Goal: Task Accomplishment & Management: Complete application form

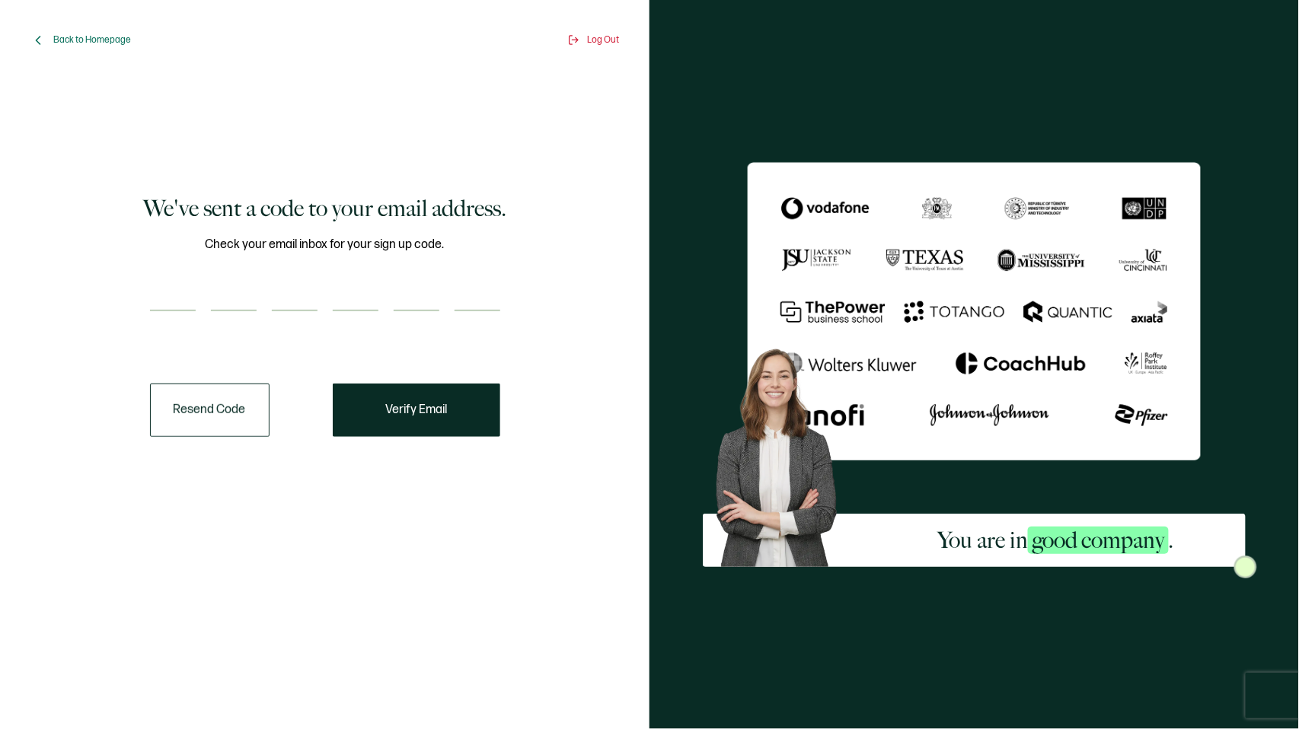
click at [158, 285] on input "number" at bounding box center [173, 296] width 46 height 30
type input "8"
type input "4"
type input "2"
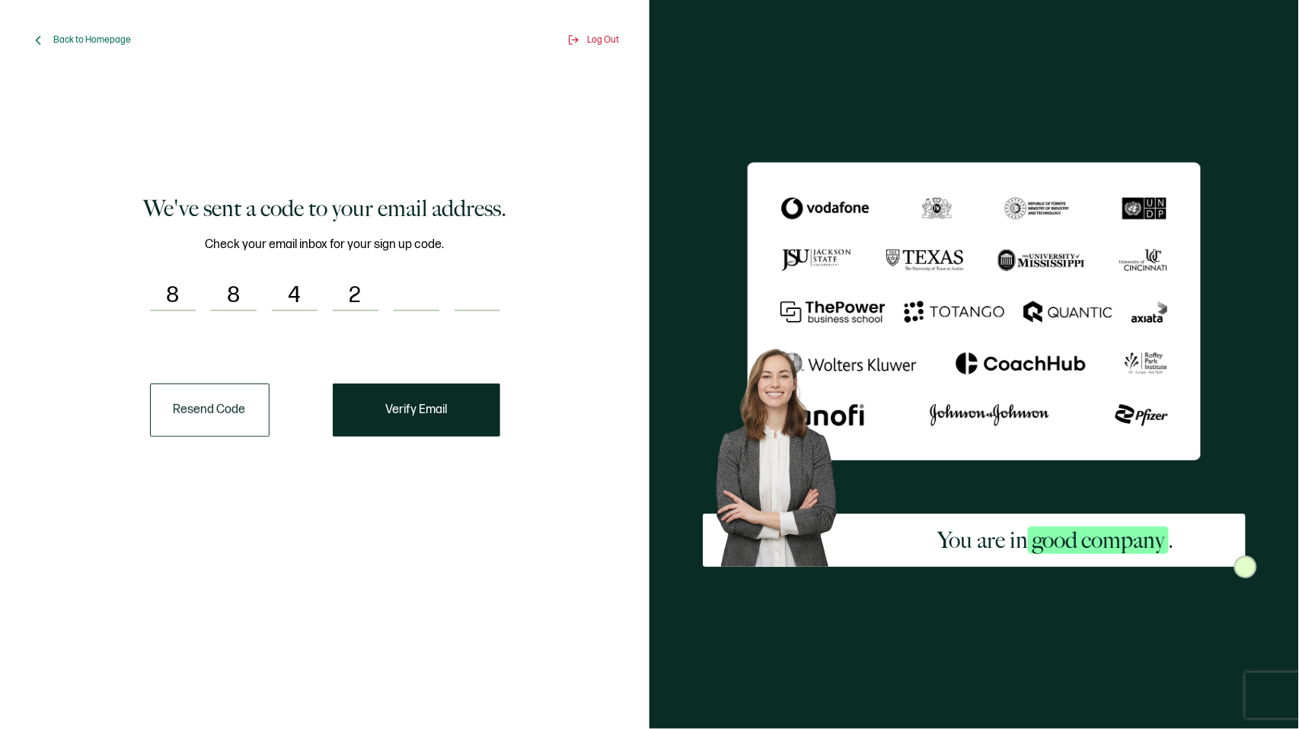
type input "1"
type input "5"
click at [423, 414] on span "Verify Email" at bounding box center [416, 410] width 62 height 12
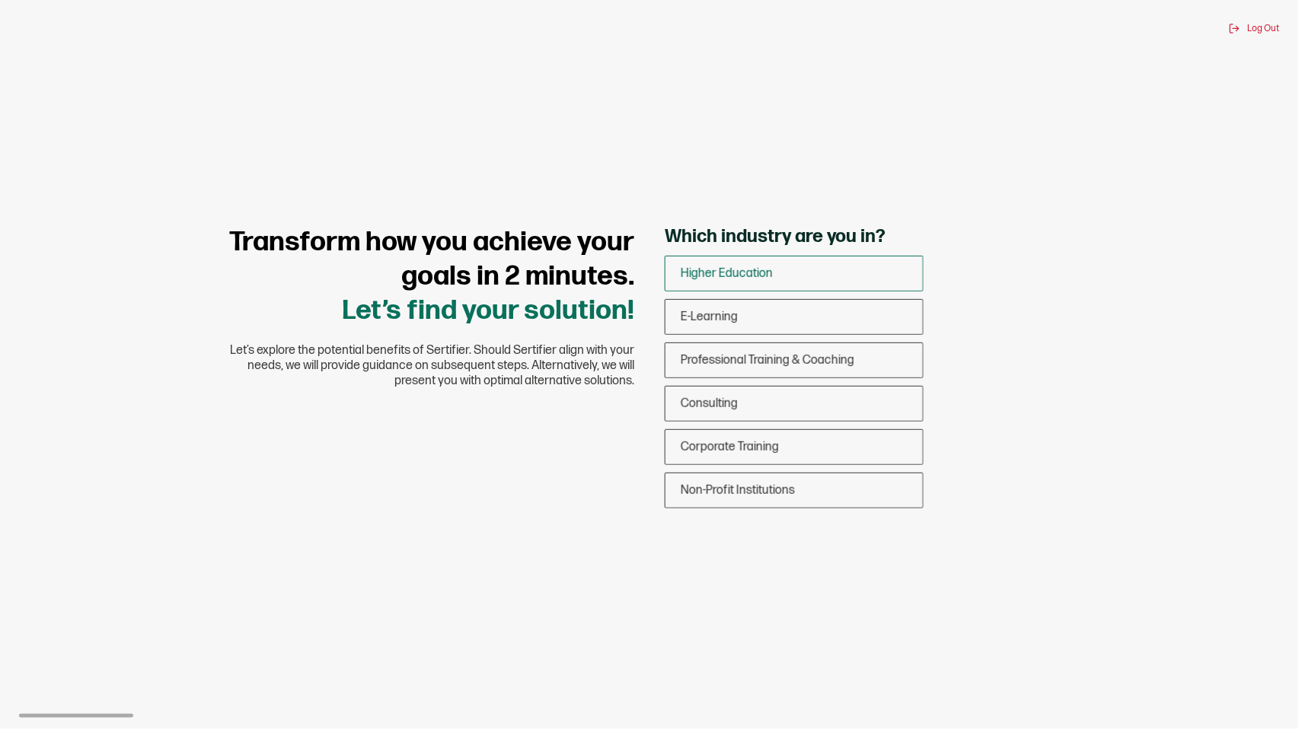
click at [693, 272] on span "Higher Education" at bounding box center [727, 273] width 92 height 14
click at [0, 0] on input "Higher Education" at bounding box center [0, 0] width 0 height 0
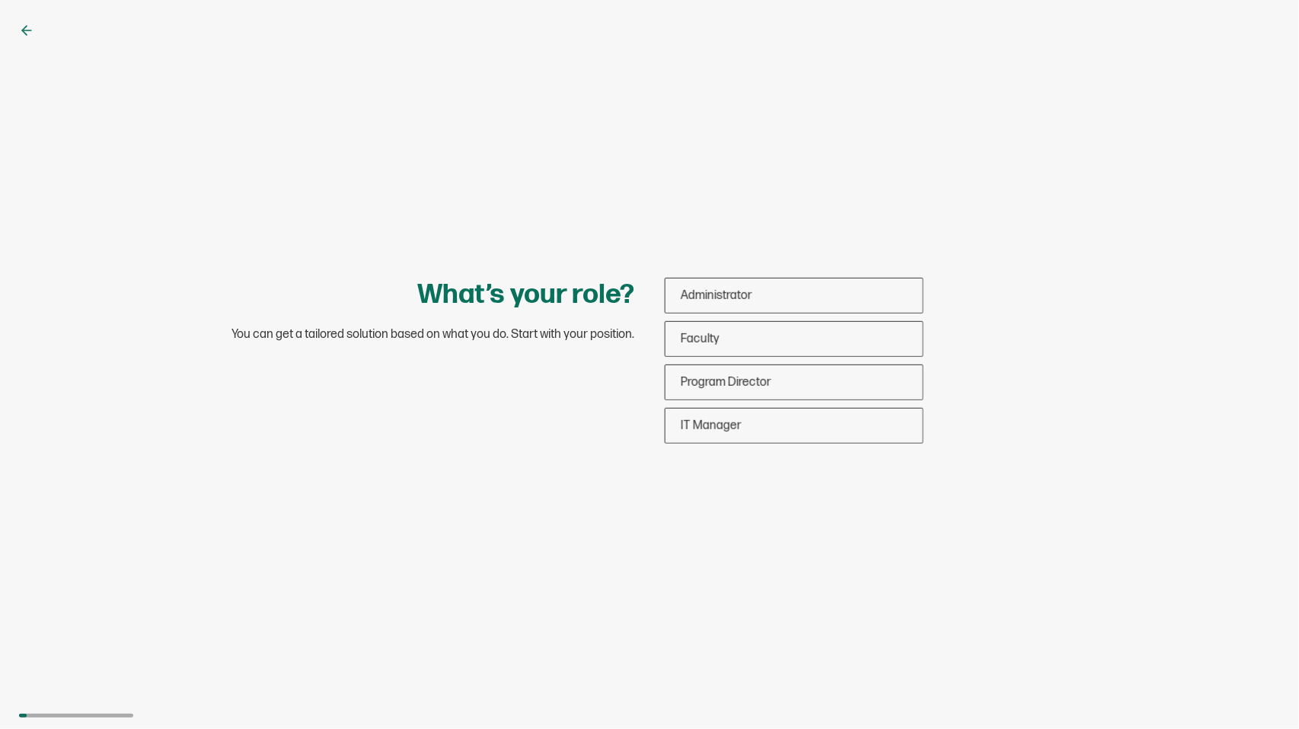
click at [27, 28] on icon at bounding box center [26, 30] width 15 height 15
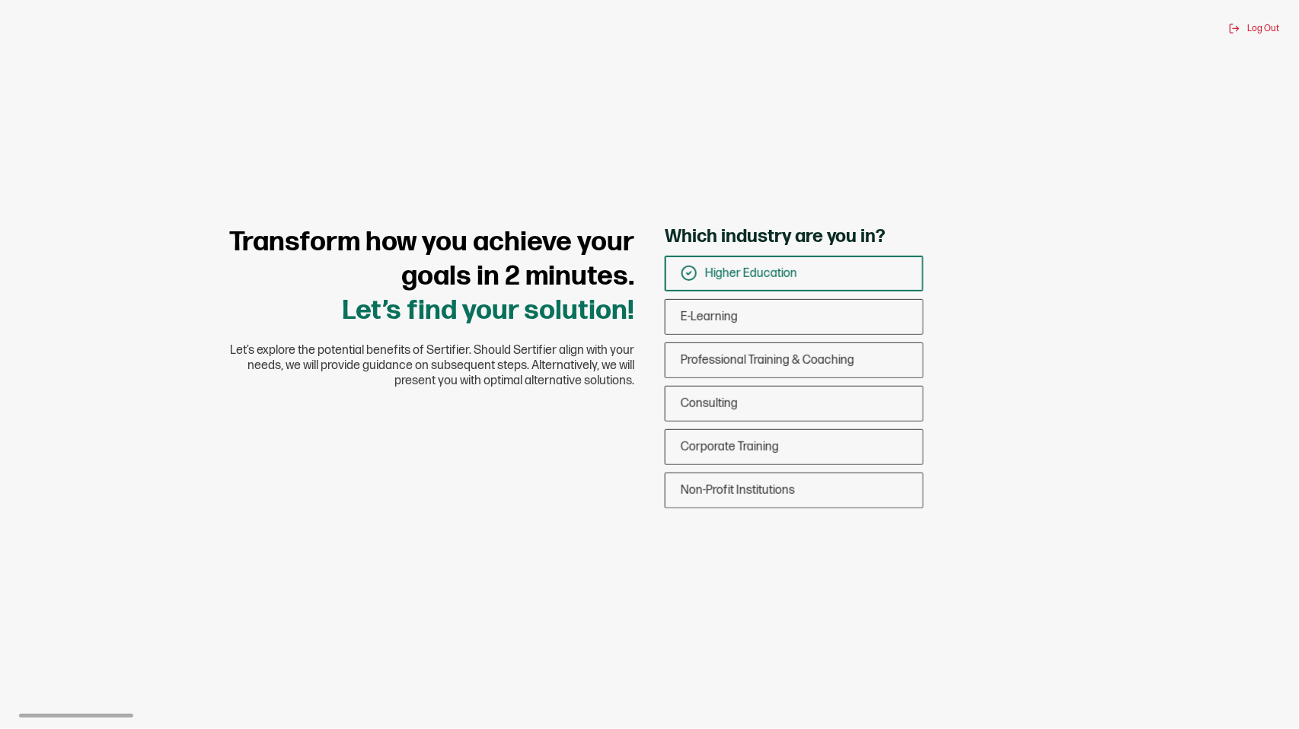
click at [687, 276] on icon at bounding box center [689, 273] width 17 height 17
click at [0, 0] on input "Higher Education" at bounding box center [0, 0] width 0 height 0
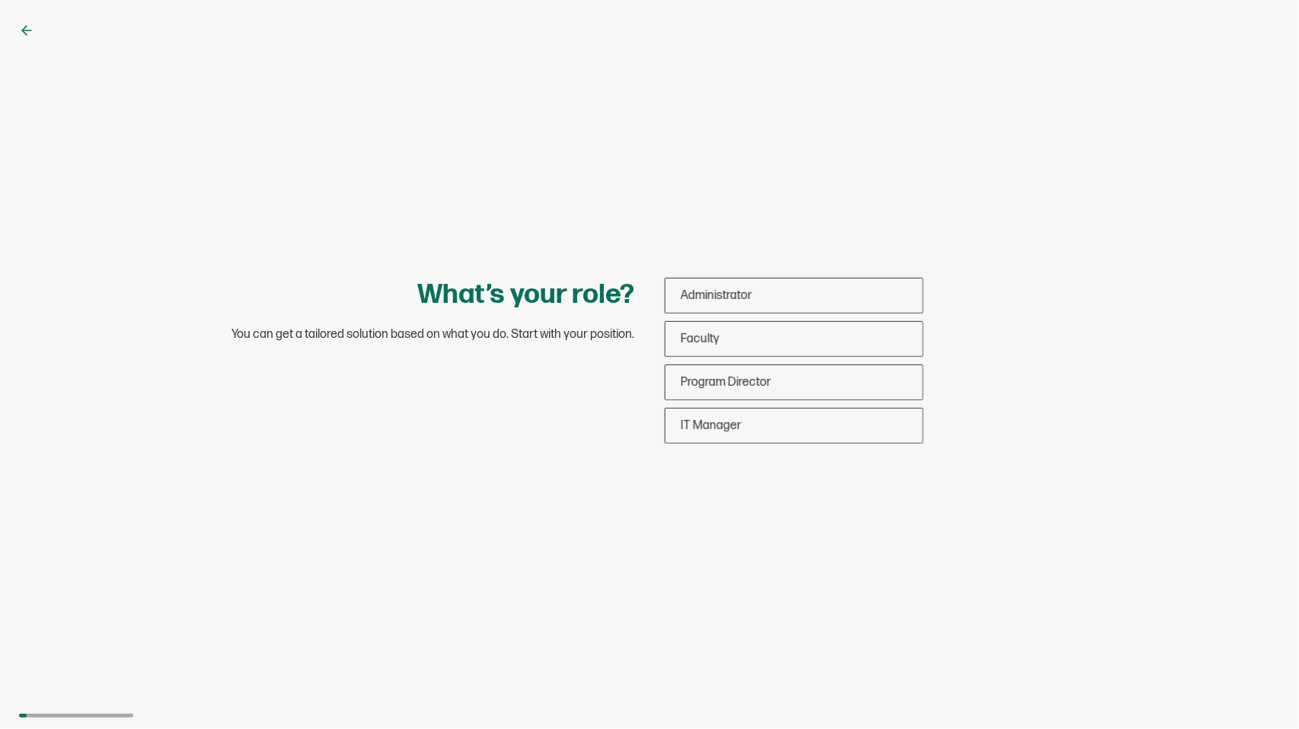
click at [31, 30] on icon at bounding box center [26, 30] width 9 height 0
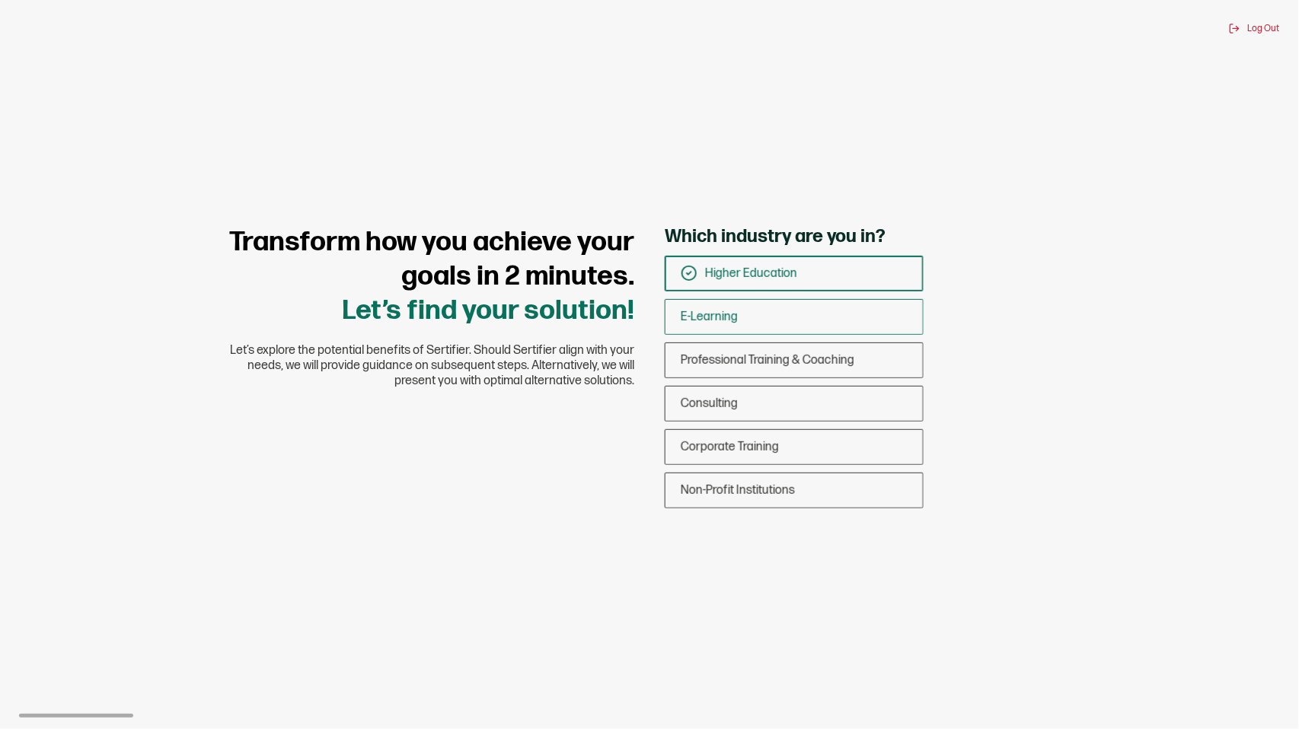
click at [706, 318] on span "E-Learning" at bounding box center [709, 317] width 57 height 14
click at [0, 0] on input "E-Learning" at bounding box center [0, 0] width 0 height 0
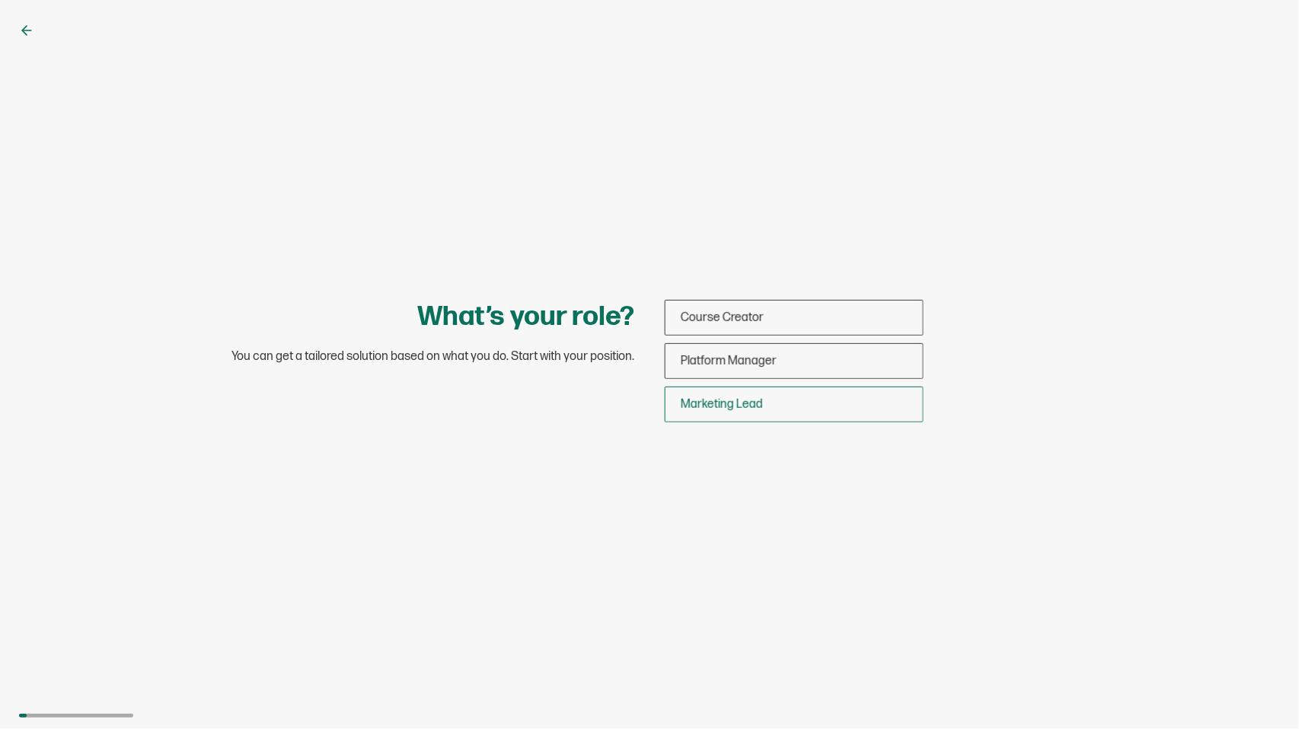
click at [691, 411] on span "Marketing Lead" at bounding box center [722, 404] width 82 height 14
click at [0, 0] on input "Marketing Lead" at bounding box center [0, 0] width 0 height 0
drag, startPoint x: 758, startPoint y: 499, endPoint x: 871, endPoint y: 553, distance: 125.7
click at [871, 553] on div "What’s your role? You can get a tailored solution based on what you do. Start w…" at bounding box center [649, 364] width 1299 height 729
click at [901, 162] on div "What’s your role? You can get a tailored solution based on what you do. Start w…" at bounding box center [649, 364] width 1299 height 729
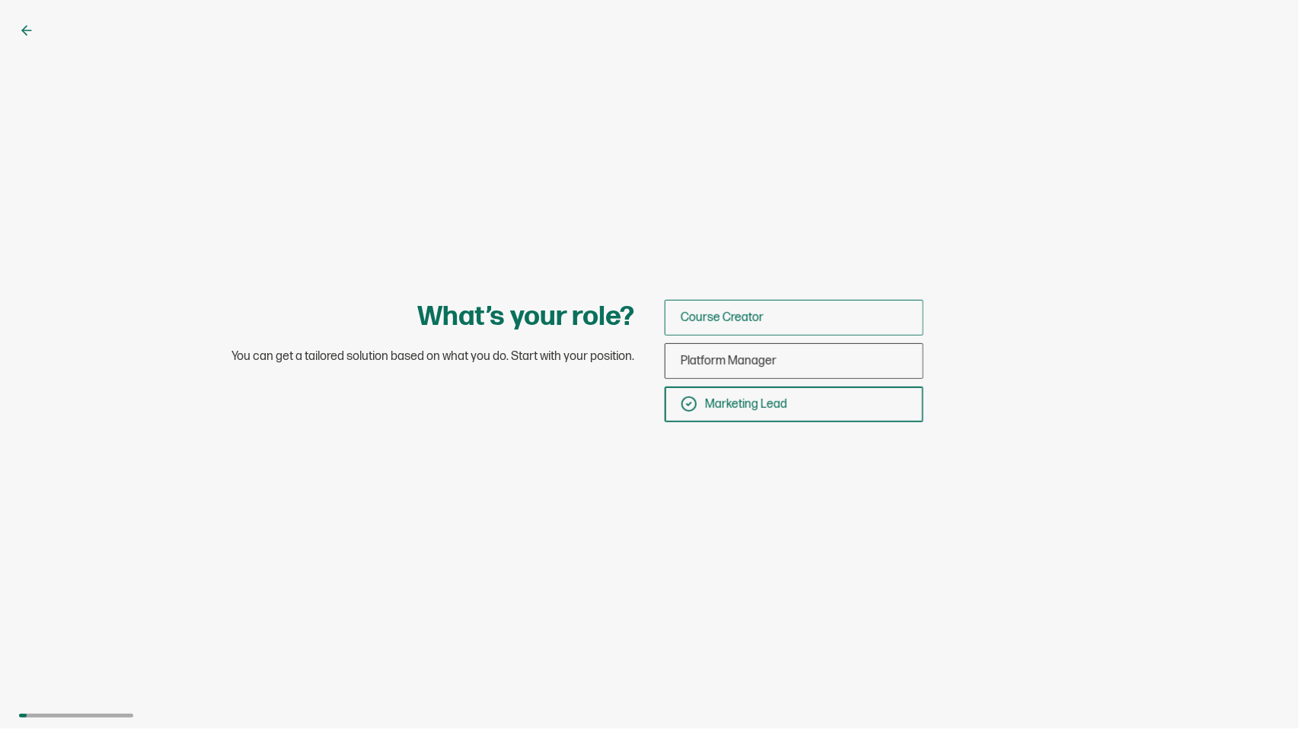
click at [688, 311] on span "Course Creator" at bounding box center [722, 318] width 83 height 14
click at [0, 0] on input "Course Creator" at bounding box center [0, 0] width 0 height 0
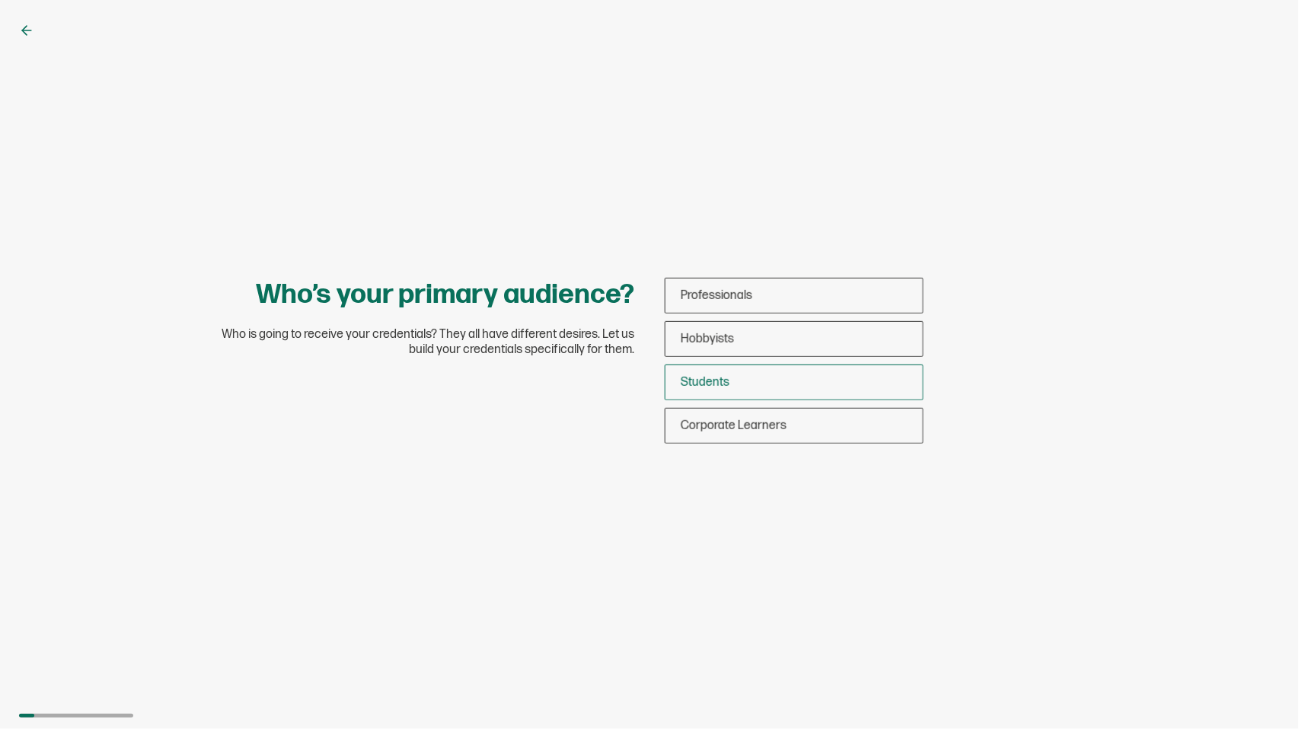
click at [700, 381] on span "Students" at bounding box center [705, 382] width 49 height 14
click at [0, 0] on input "Students" at bounding box center [0, 0] width 0 height 0
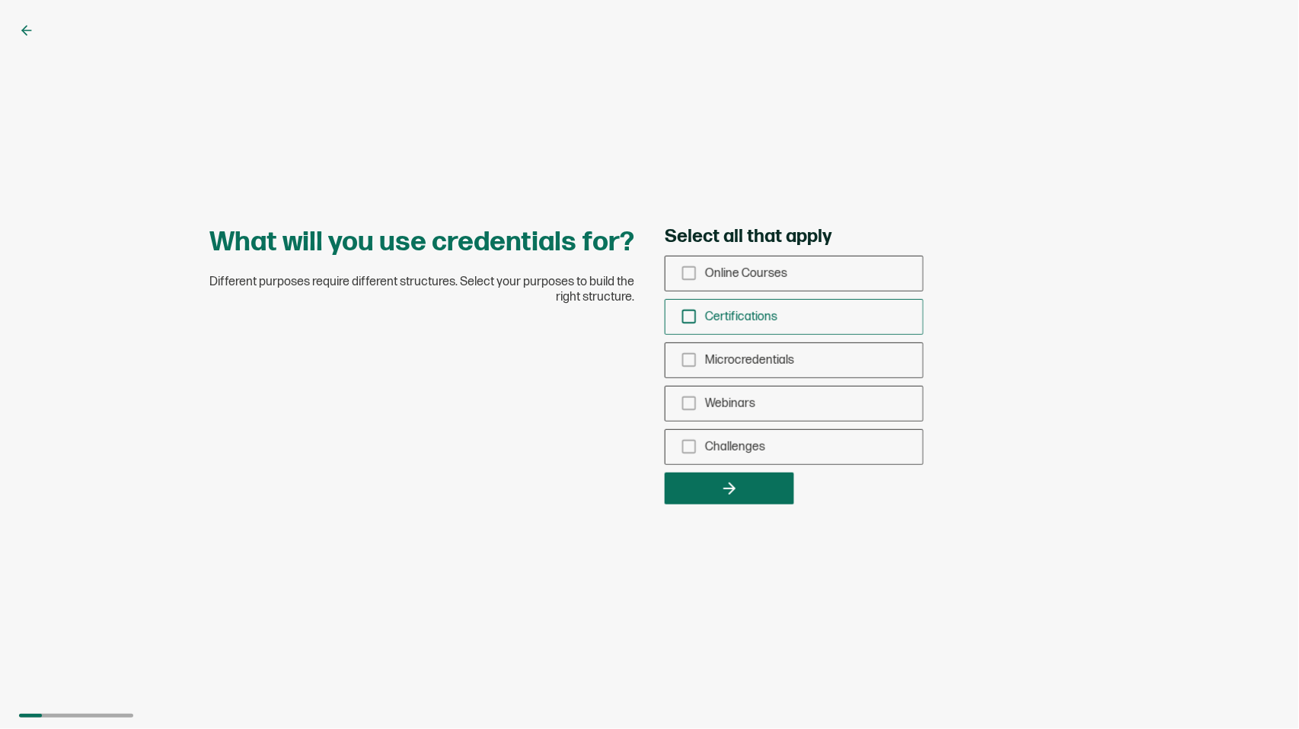
click at [688, 318] on icon "checkbox-group" at bounding box center [689, 316] width 17 height 17
click at [0, 0] on input "Certifications" at bounding box center [0, 0] width 0 height 0
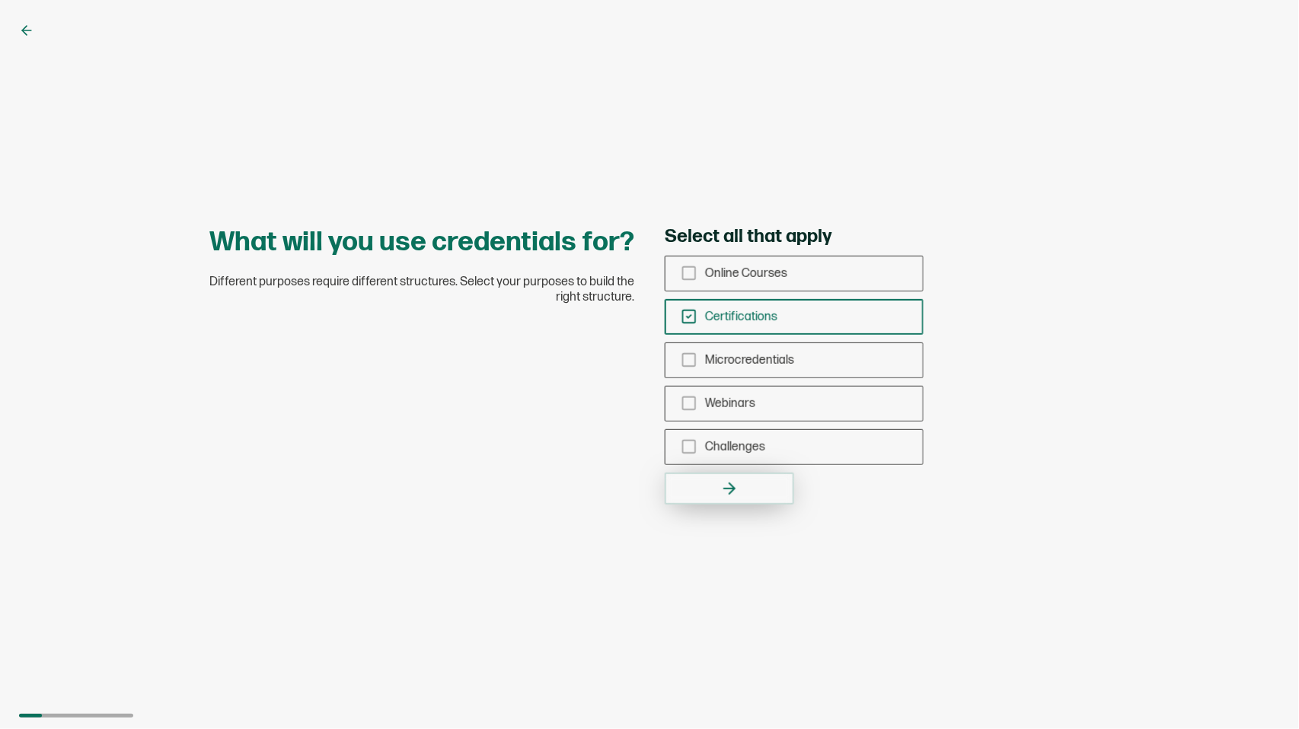
click at [739, 488] on icon "button" at bounding box center [729, 489] width 18 height 18
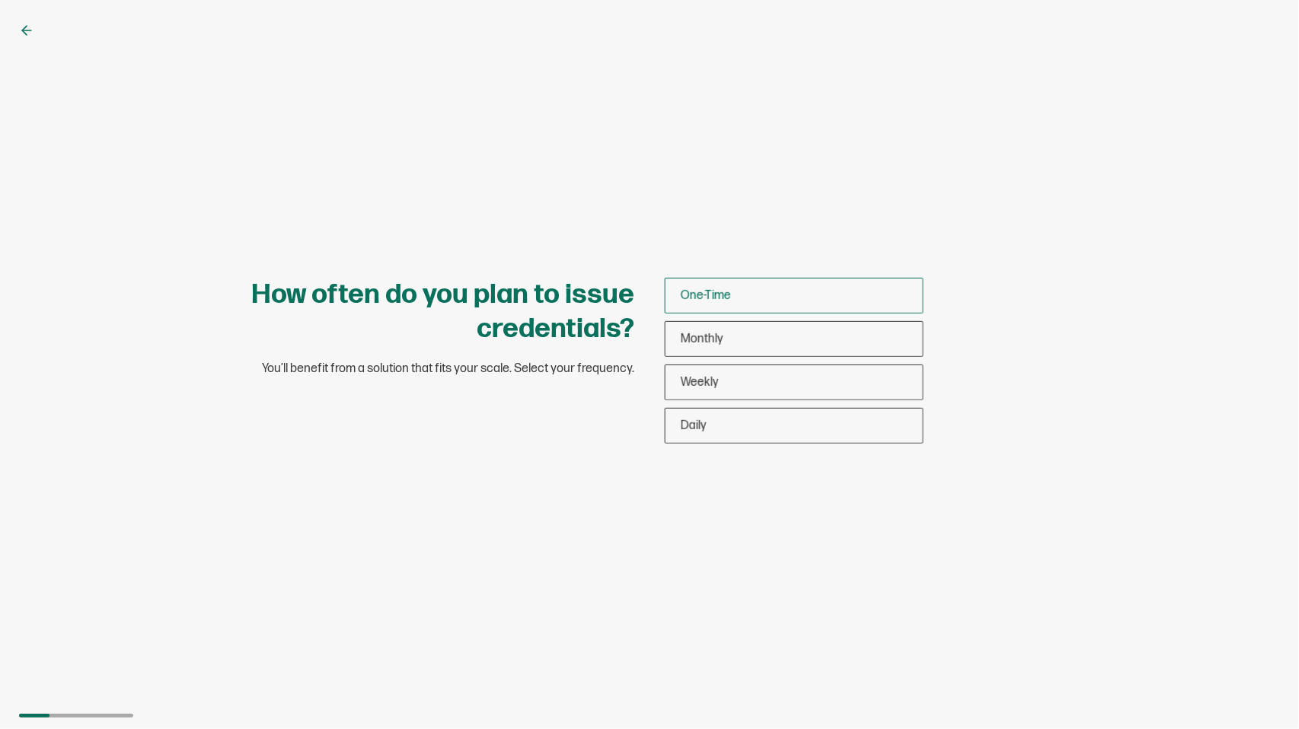
click at [707, 292] on span "One-Time" at bounding box center [706, 296] width 50 height 14
click at [0, 0] on input "One-Time" at bounding box center [0, 0] width 0 height 0
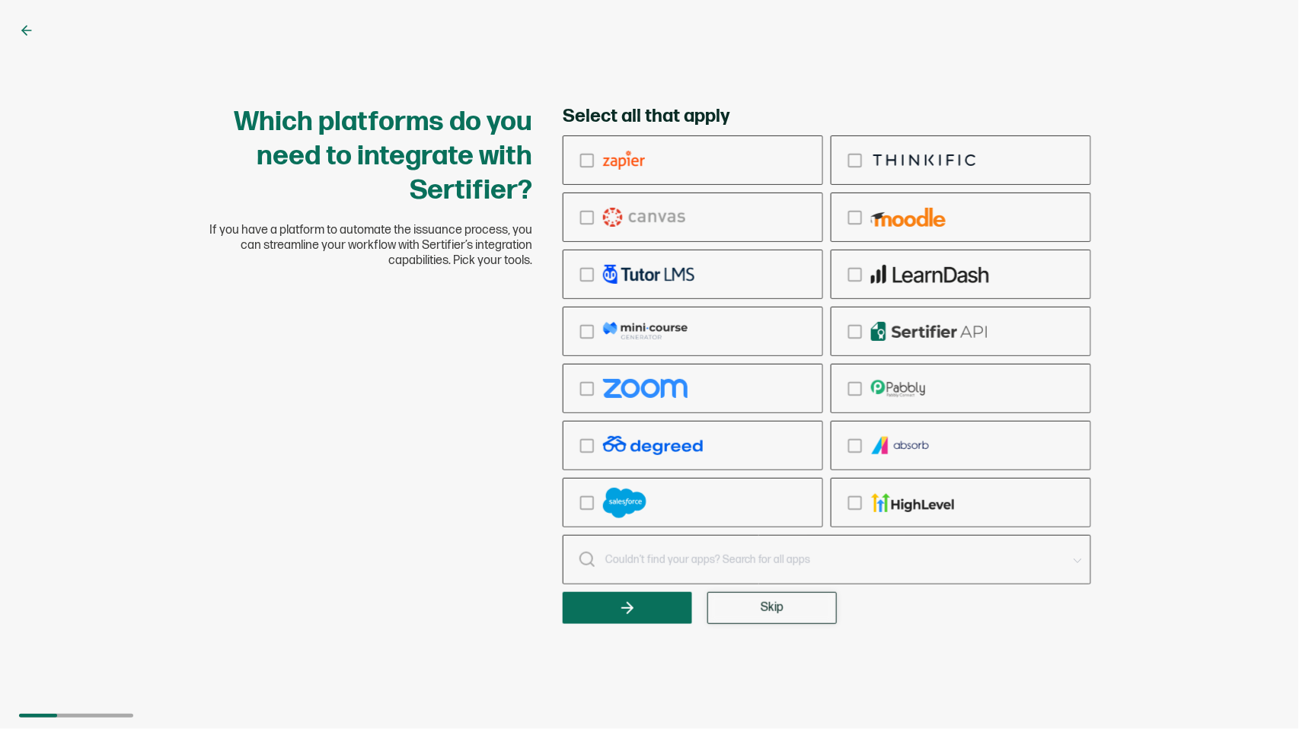
click at [771, 608] on span "Skip" at bounding box center [772, 608] width 23 height 12
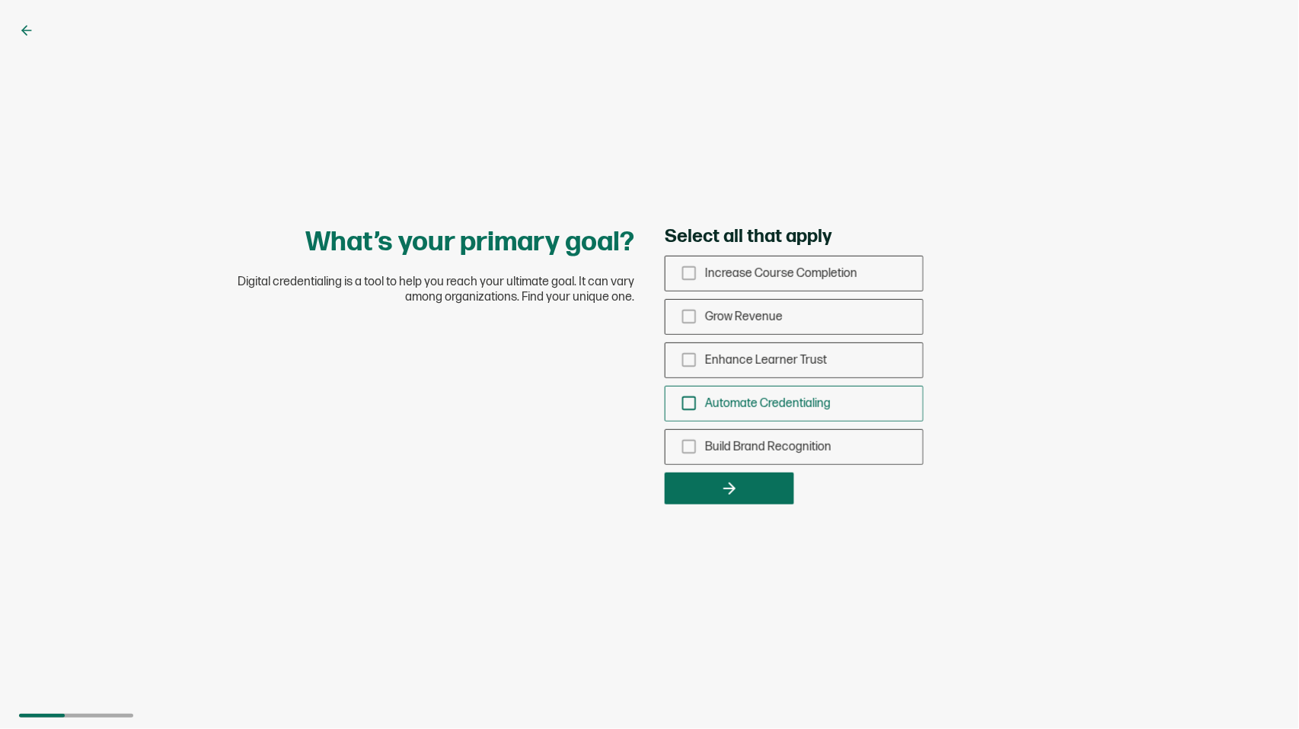
click at [687, 401] on icon "checkbox-group" at bounding box center [689, 403] width 17 height 17
click at [0, 0] on input "Automate Credentialing" at bounding box center [0, 0] width 0 height 0
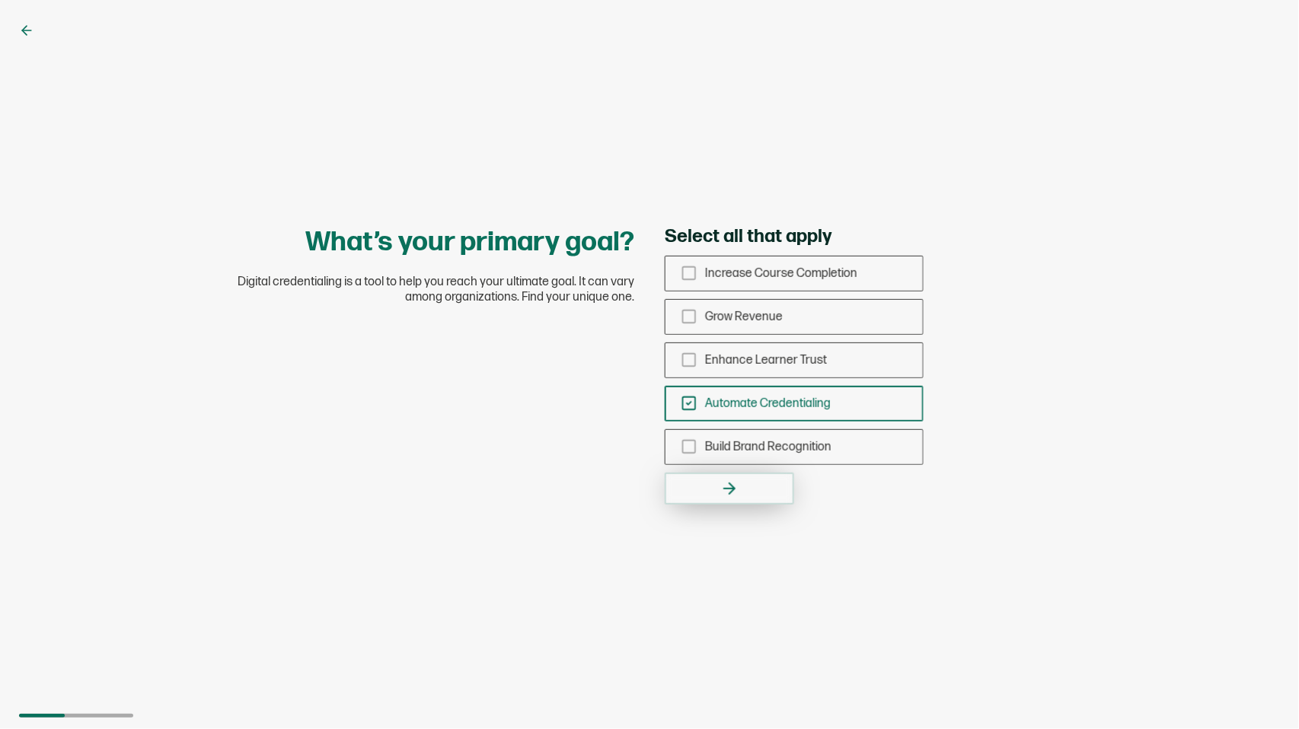
click at [728, 484] on icon "button" at bounding box center [729, 489] width 18 height 18
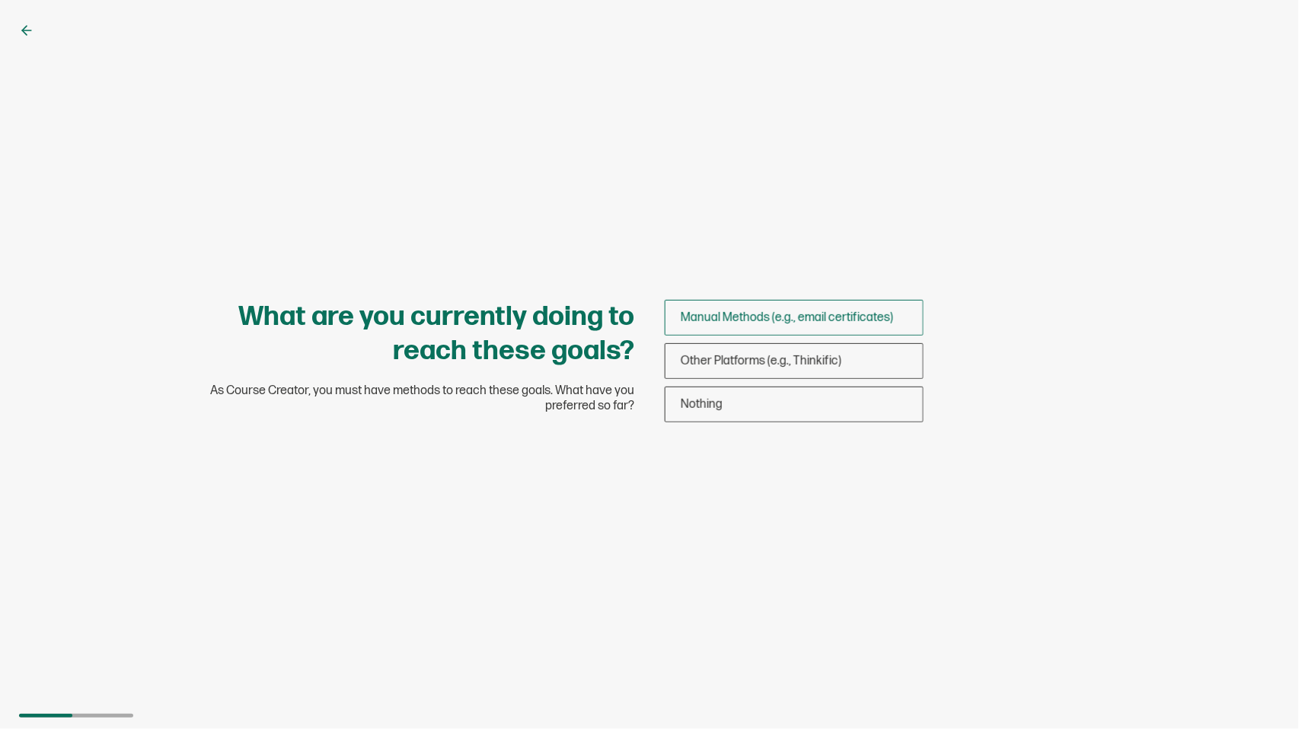
click at [750, 320] on span "Manual Methods (e.g., email certificates)" at bounding box center [787, 318] width 212 height 14
click at [0, 0] on input "Manual Methods (e.g., email certificates)" at bounding box center [0, 0] width 0 height 0
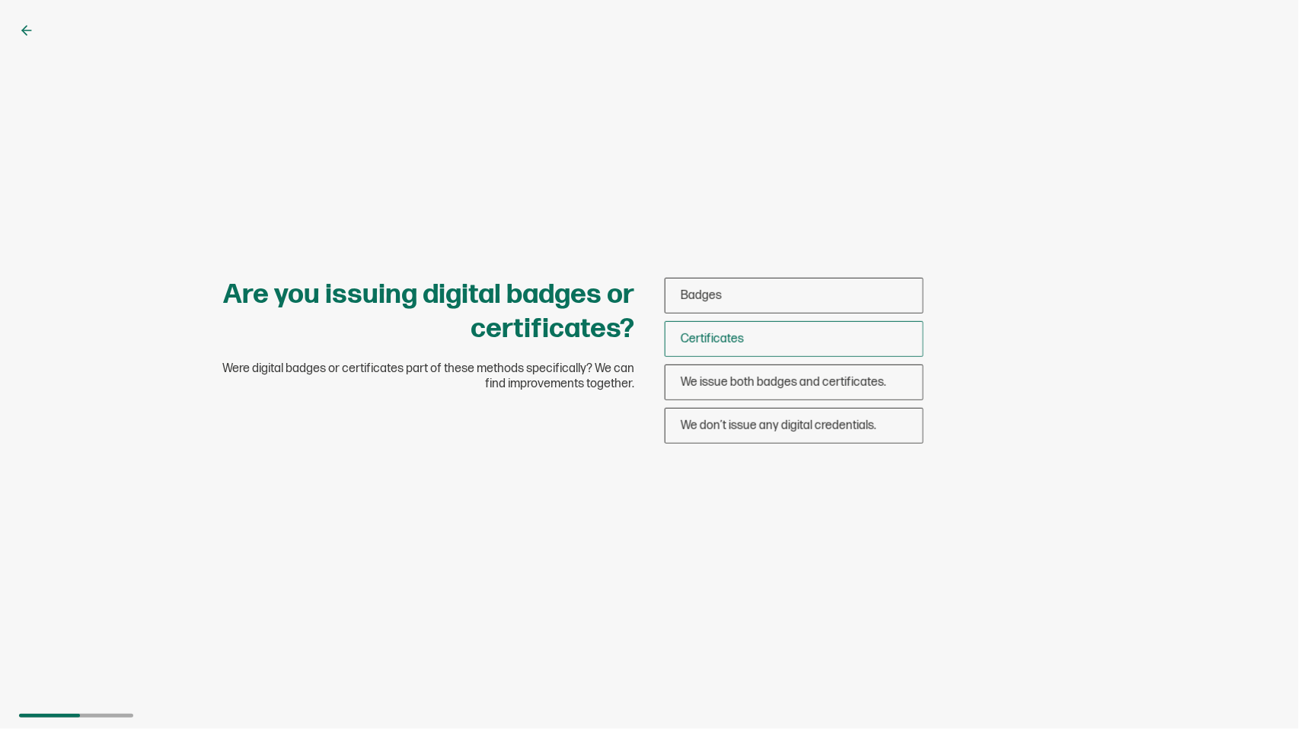
click at [752, 333] on div "Certificates" at bounding box center [793, 339] width 257 height 36
click at [0, 0] on input "Certificates" at bounding box center [0, 0] width 0 height 0
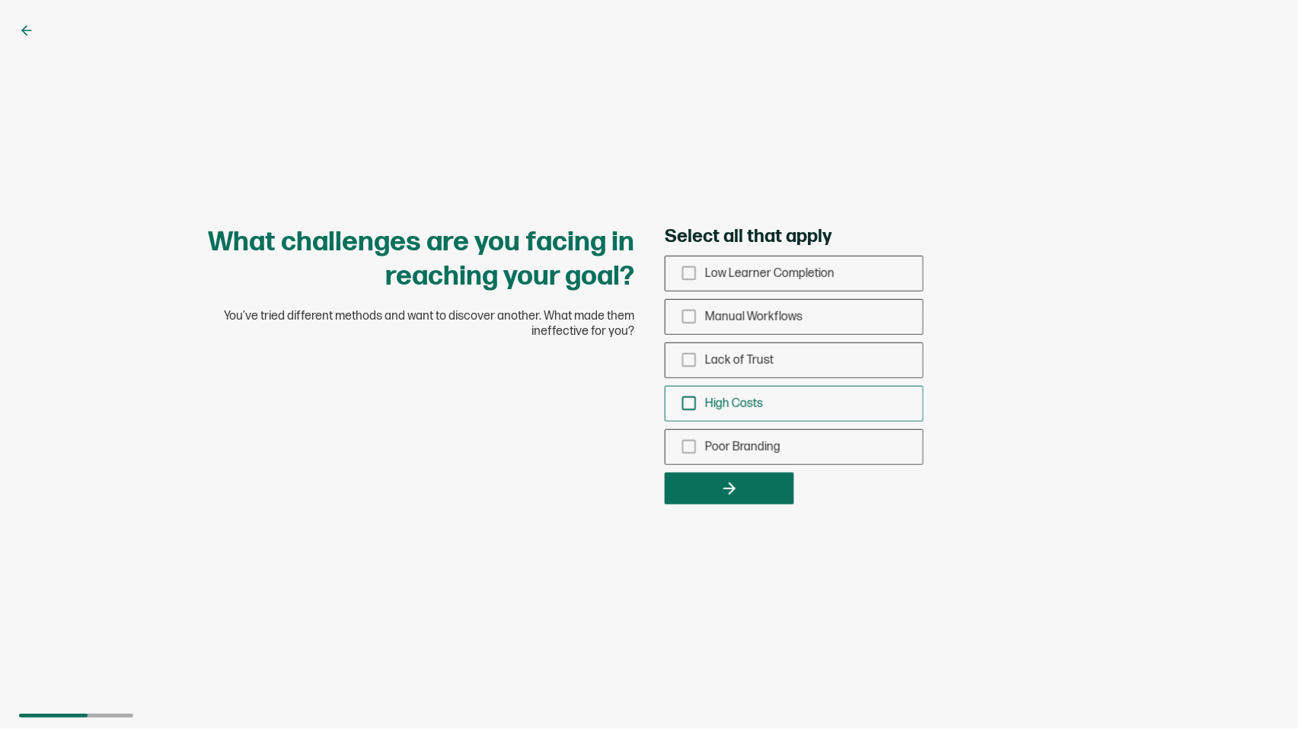
click at [683, 404] on rect "checkbox-group" at bounding box center [689, 403] width 13 height 13
click at [0, 0] on input "High Costs" at bounding box center [0, 0] width 0 height 0
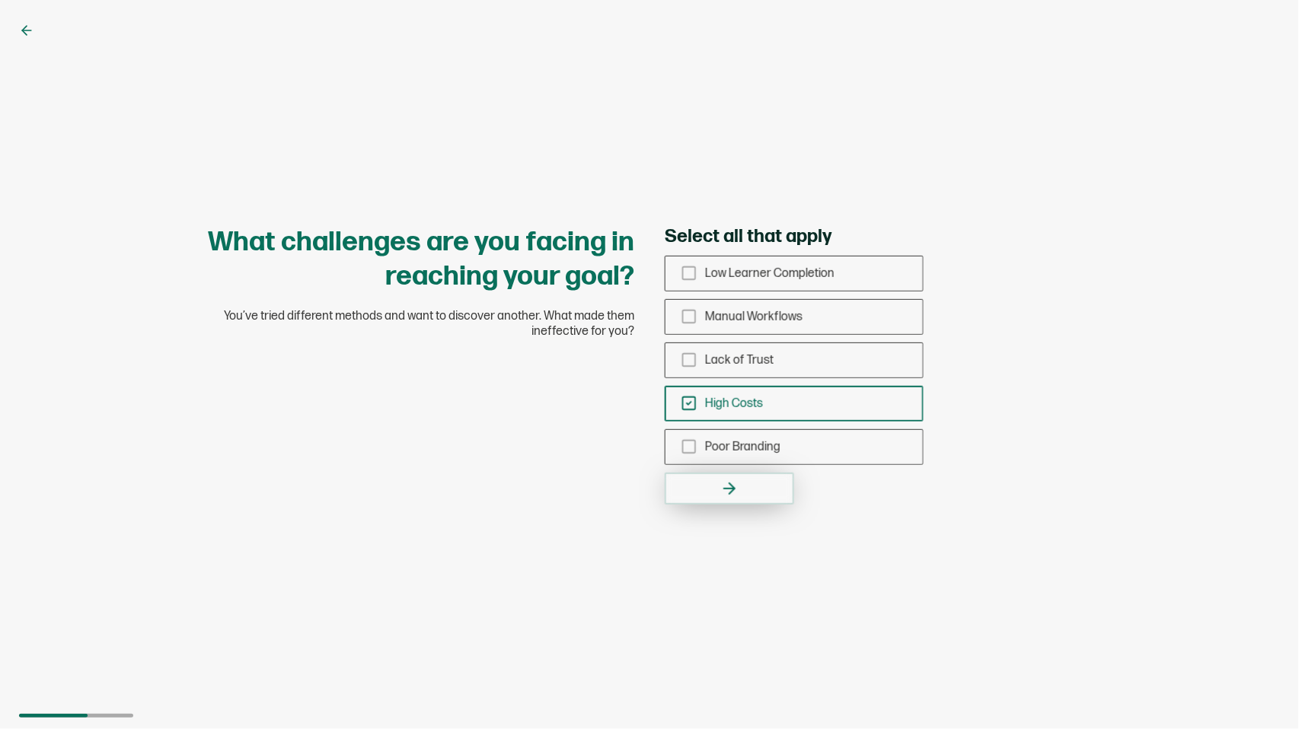
click at [723, 503] on button "button" at bounding box center [729, 489] width 129 height 32
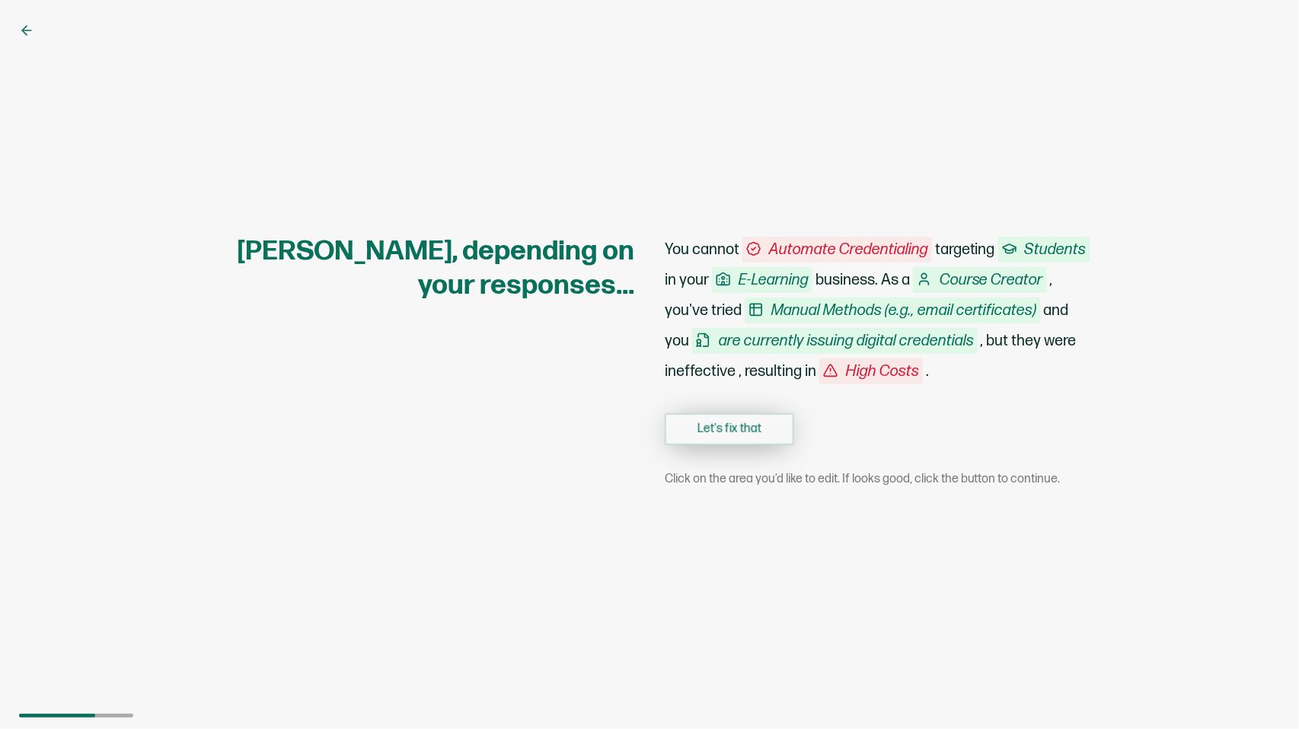
click at [736, 425] on button "Let's fix that" at bounding box center [729, 429] width 129 height 32
